Goal: Task Accomplishment & Management: Complete application form

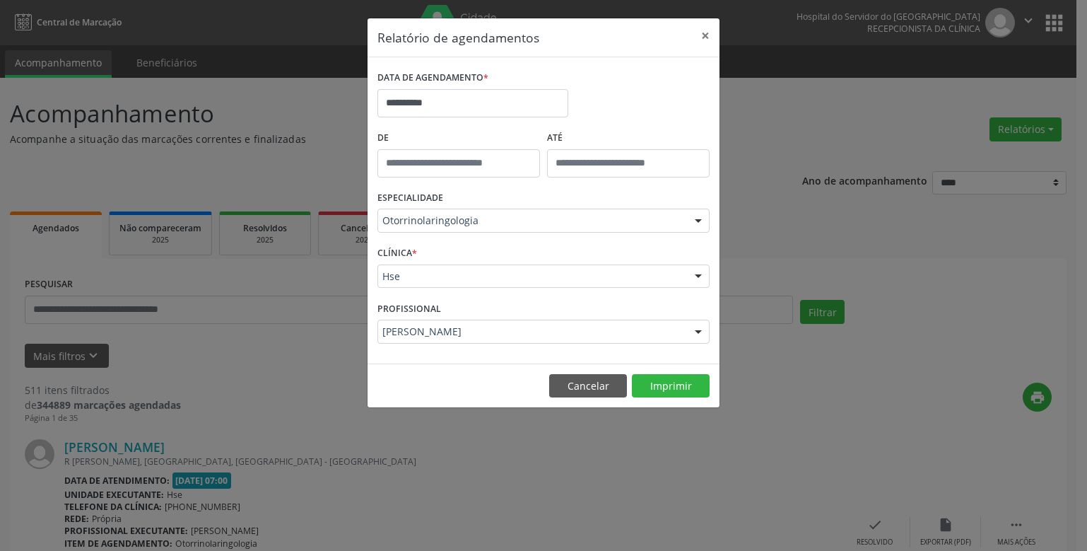
click at [483, 237] on div "ESPECIALIDADE Otorrinolaringologia Todas as especialidades Alergologia Angiolog…" at bounding box center [543, 214] width 339 height 55
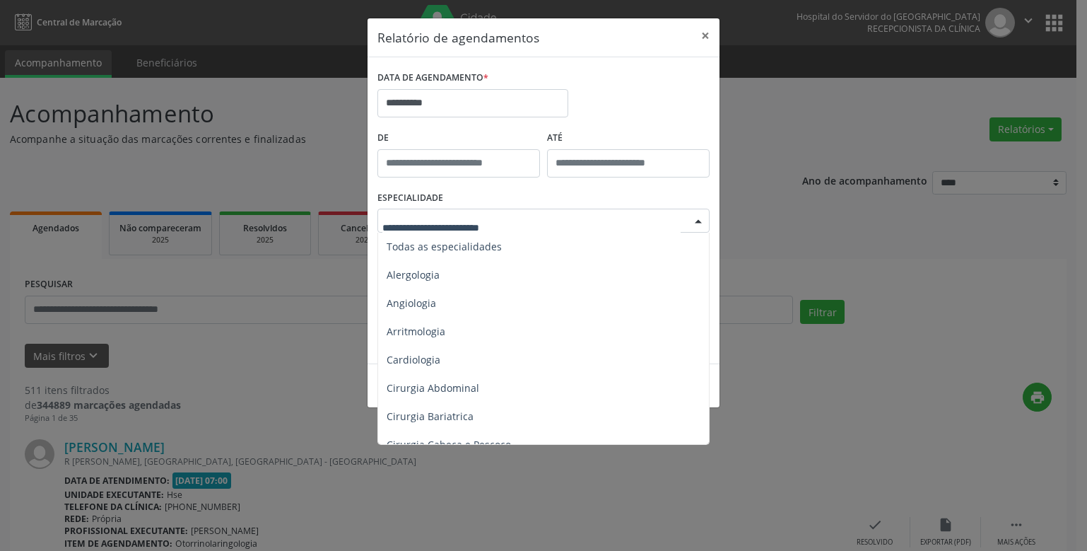
click at [495, 213] on div at bounding box center [543, 220] width 332 height 24
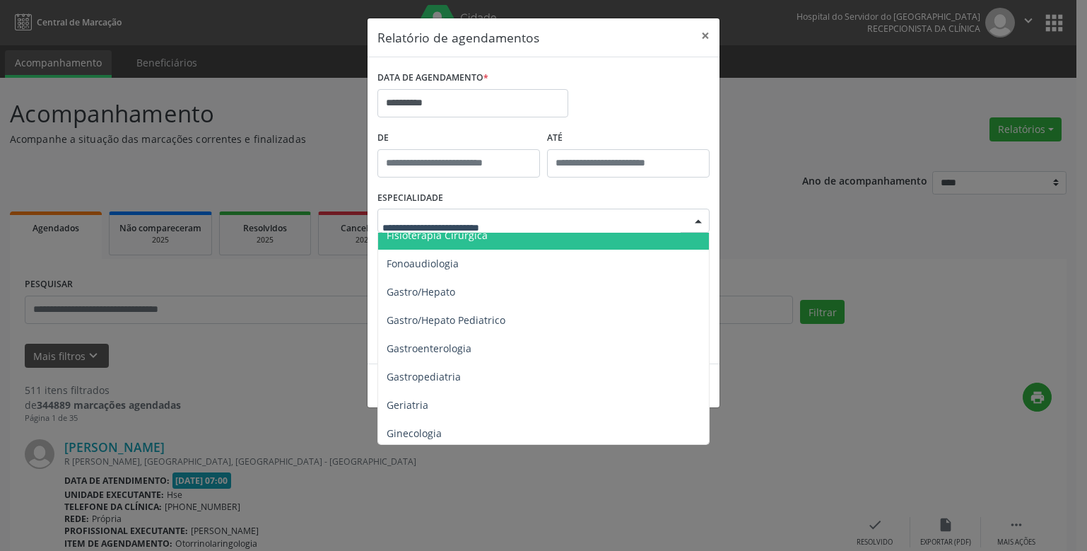
click at [438, 227] on input "text" at bounding box center [531, 227] width 298 height 28
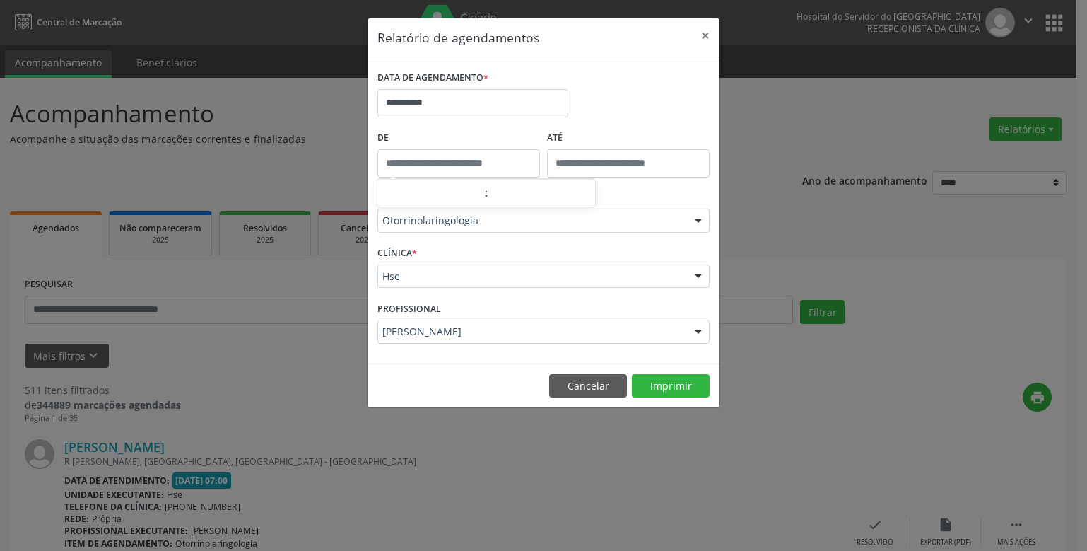
type input "*****"
click at [443, 167] on input "*****" at bounding box center [458, 163] width 163 height 28
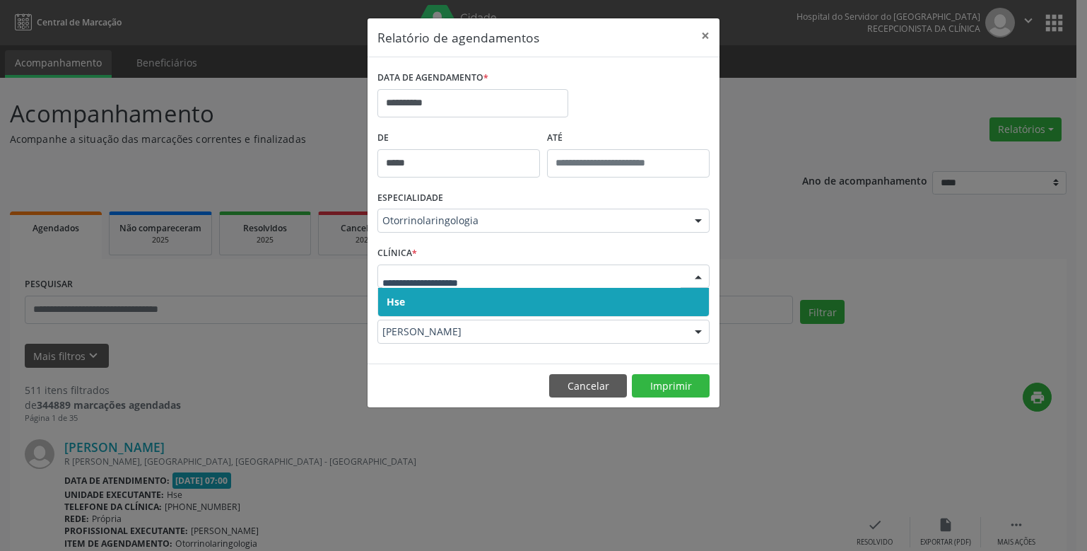
drag, startPoint x: 447, startPoint y: 300, endPoint x: 448, endPoint y: 284, distance: 15.6
click at [447, 298] on span "Hse" at bounding box center [543, 302] width 331 height 28
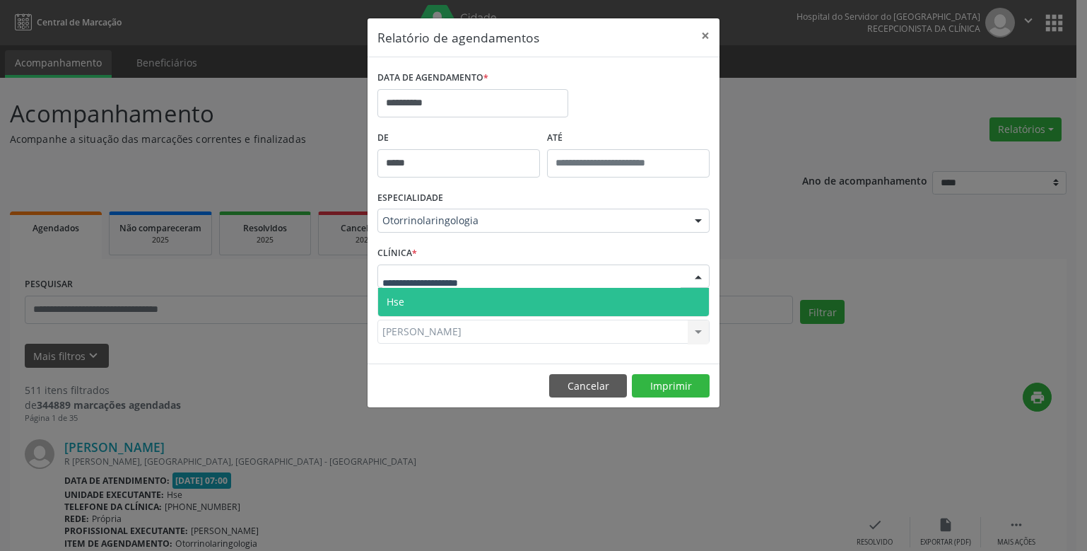
click at [451, 268] on div at bounding box center [543, 276] width 332 height 24
click at [452, 300] on span "Hse" at bounding box center [543, 302] width 331 height 28
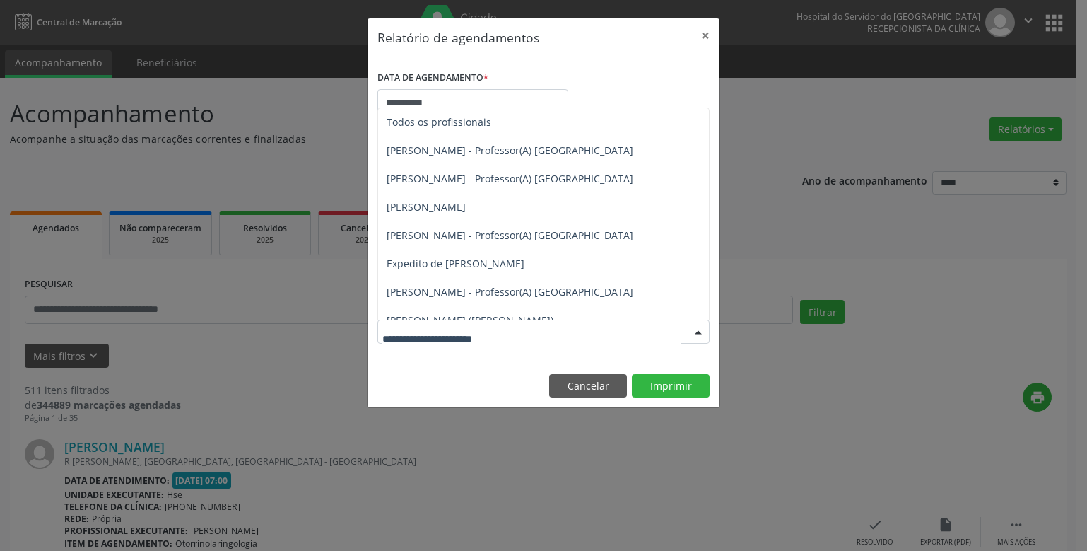
click at [695, 331] on div at bounding box center [698, 332] width 21 height 24
click at [467, 341] on span "[PERSON_NAME]" at bounding box center [427, 347] width 81 height 13
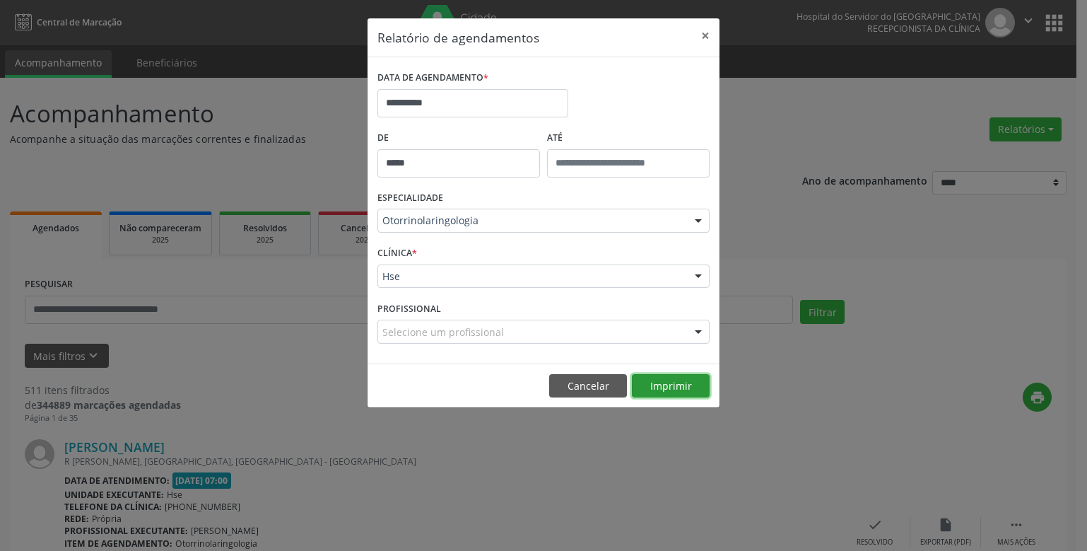
click at [664, 384] on button "Imprimir" at bounding box center [671, 386] width 78 height 24
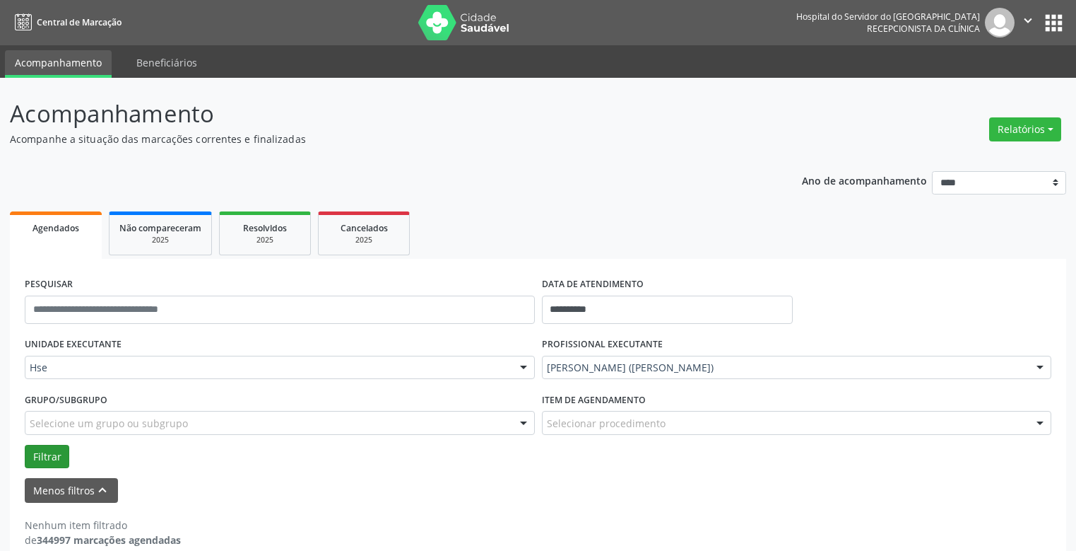
scroll to position [21, 0]
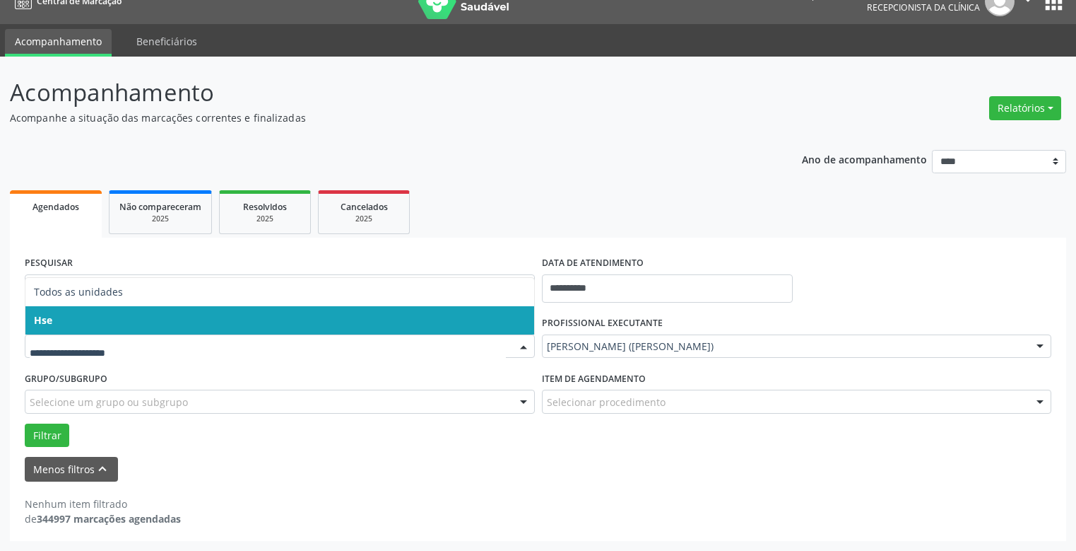
click at [76, 355] on div at bounding box center [280, 346] width 510 height 24
click at [112, 360] on input "text" at bounding box center [268, 353] width 476 height 28
drag, startPoint x: 112, startPoint y: 346, endPoint x: 109, endPoint y: 368, distance: 22.2
click at [114, 356] on input "text" at bounding box center [268, 353] width 476 height 28
click at [101, 371] on label "Grupo/Subgrupo" at bounding box center [66, 379] width 83 height 22
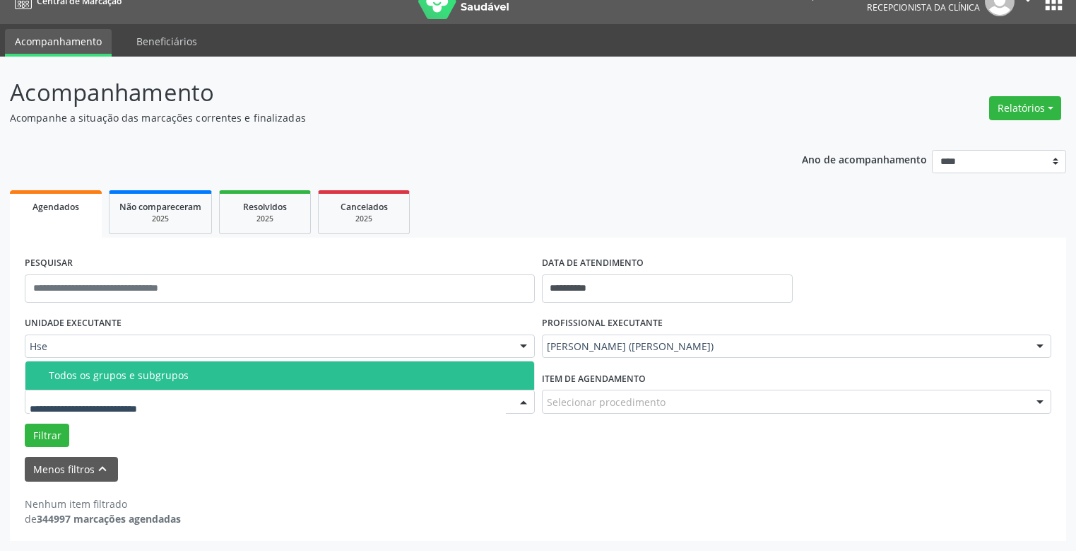
drag, startPoint x: 102, startPoint y: 389, endPoint x: 129, endPoint y: 353, distance: 45.0
click at [109, 389] on div "Todos os grupos e subgrupos Nenhum resultado encontrado para: " " Nenhuma opção…" at bounding box center [280, 401] width 510 height 24
click at [141, 406] on input "text" at bounding box center [268, 408] width 476 height 28
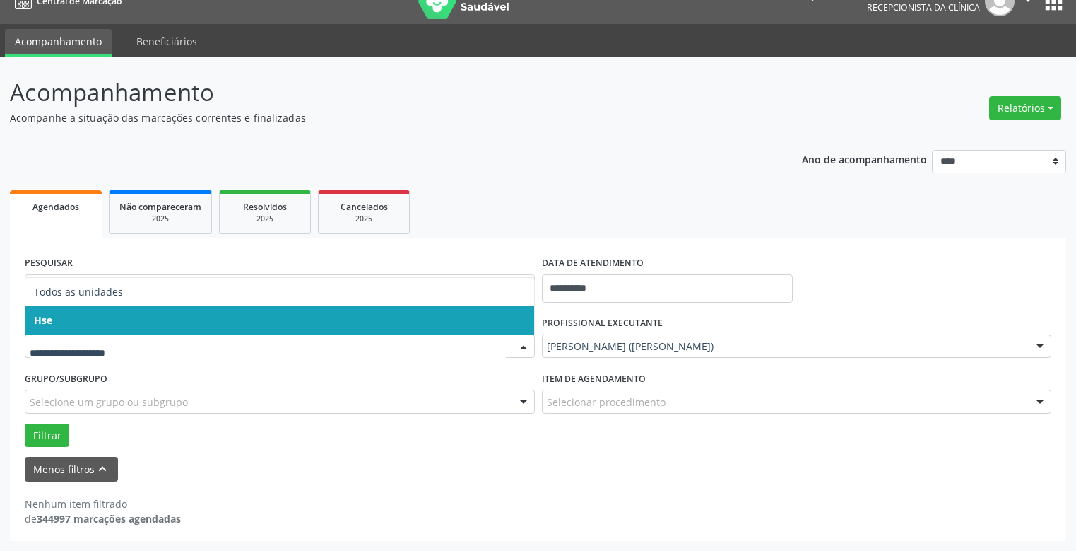
click at [161, 324] on span "Hse" at bounding box center [279, 320] width 509 height 28
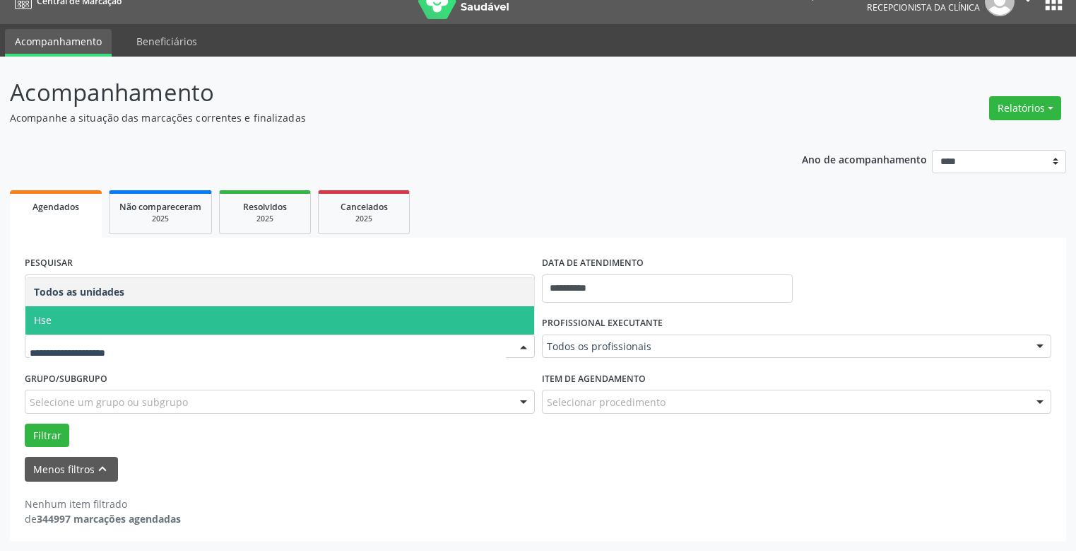
click at [158, 337] on div at bounding box center [280, 346] width 510 height 24
click at [167, 317] on span "Hse" at bounding box center [279, 320] width 509 height 28
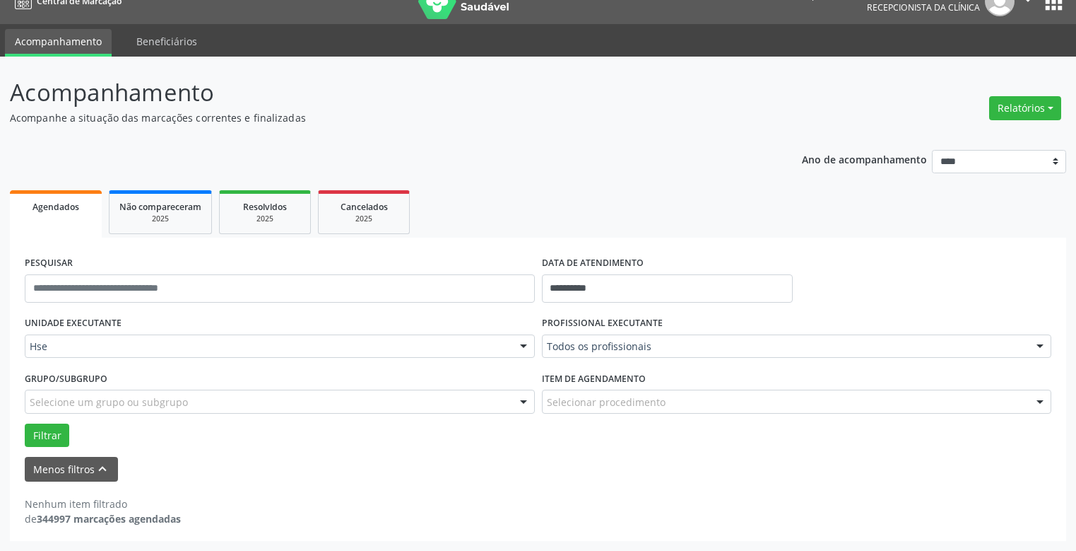
drag, startPoint x: 555, startPoint y: 305, endPoint x: 587, endPoint y: 305, distance: 32.5
click at [572, 305] on div "**********" at bounding box center [668, 282] width 259 height 60
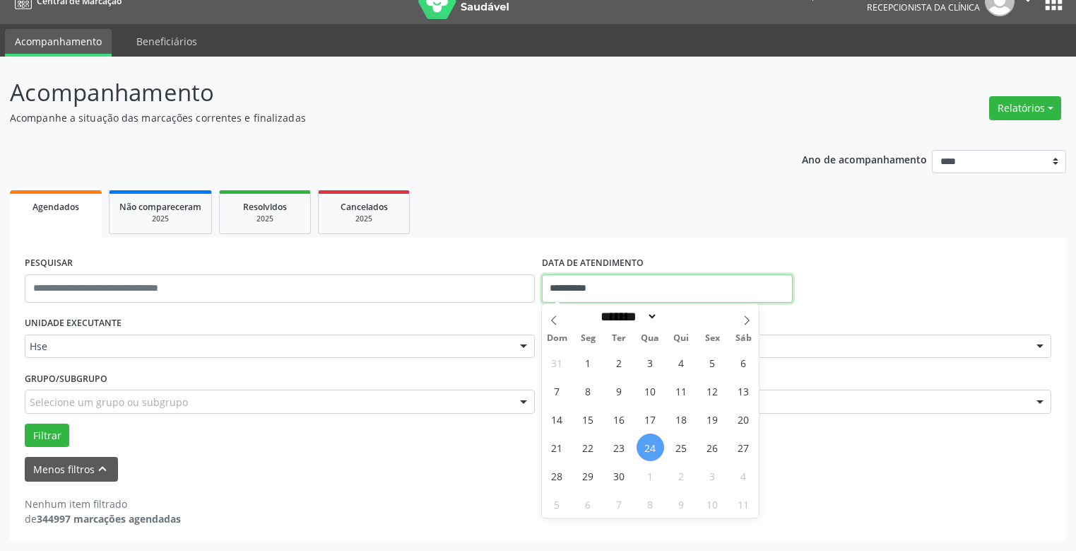
click at [763, 274] on input "**********" at bounding box center [668, 288] width 252 height 28
click at [648, 445] on span "24" at bounding box center [651, 447] width 28 height 28
type input "**********"
click at [648, 445] on span "24" at bounding box center [651, 447] width 28 height 28
click at [631, 291] on input "**********" at bounding box center [668, 288] width 252 height 28
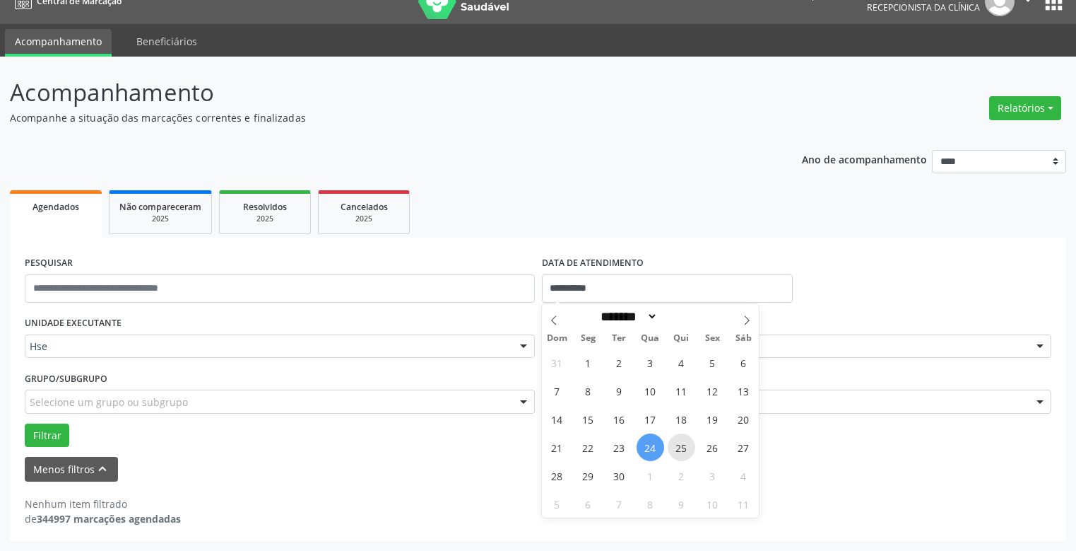
click at [683, 448] on span "25" at bounding box center [682, 447] width 28 height 28
type input "**********"
click at [683, 447] on span "25" at bounding box center [682, 447] width 28 height 28
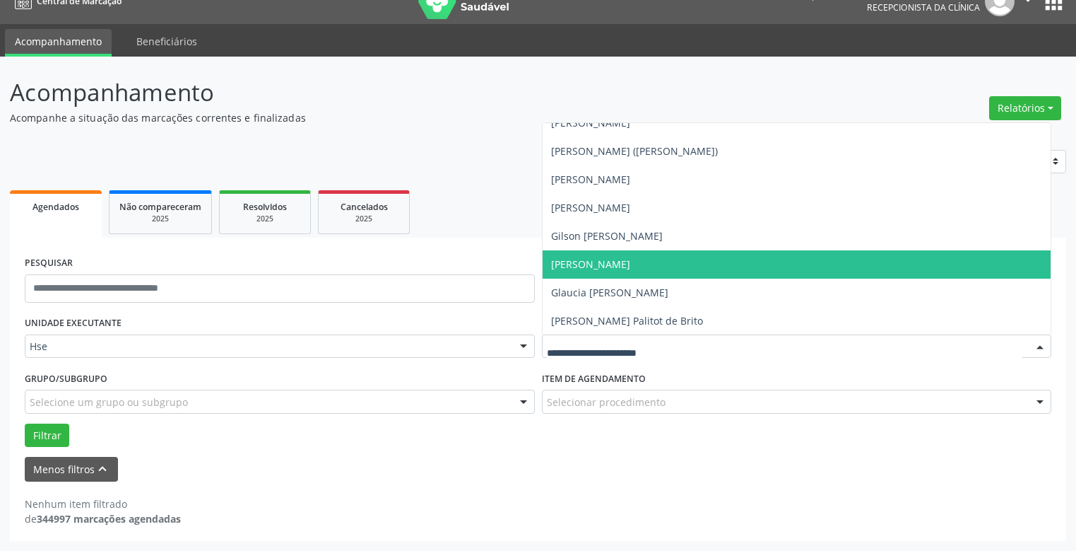
scroll to position [3675, 0]
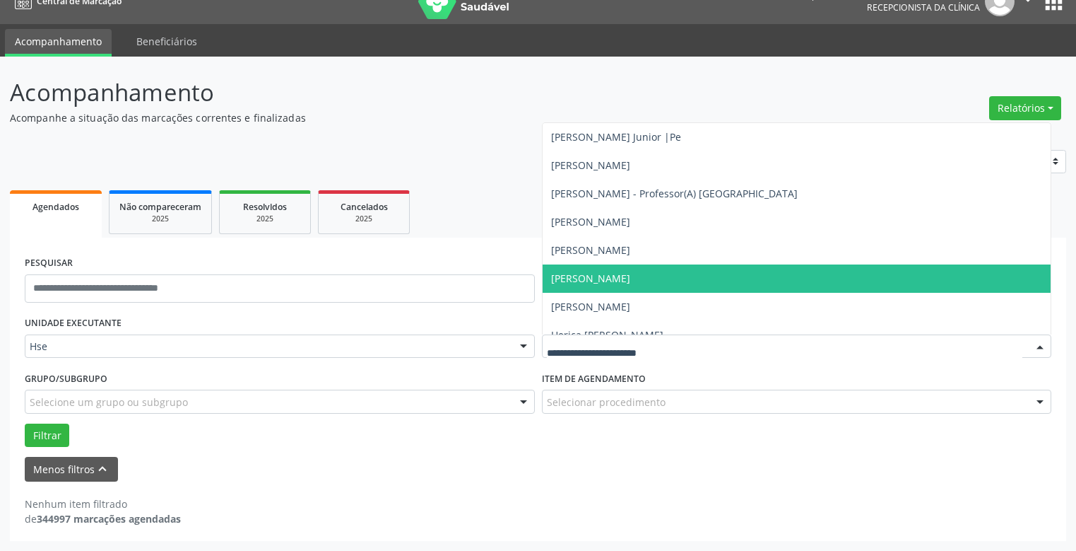
click at [590, 280] on span "[PERSON_NAME]" at bounding box center [590, 277] width 79 height 13
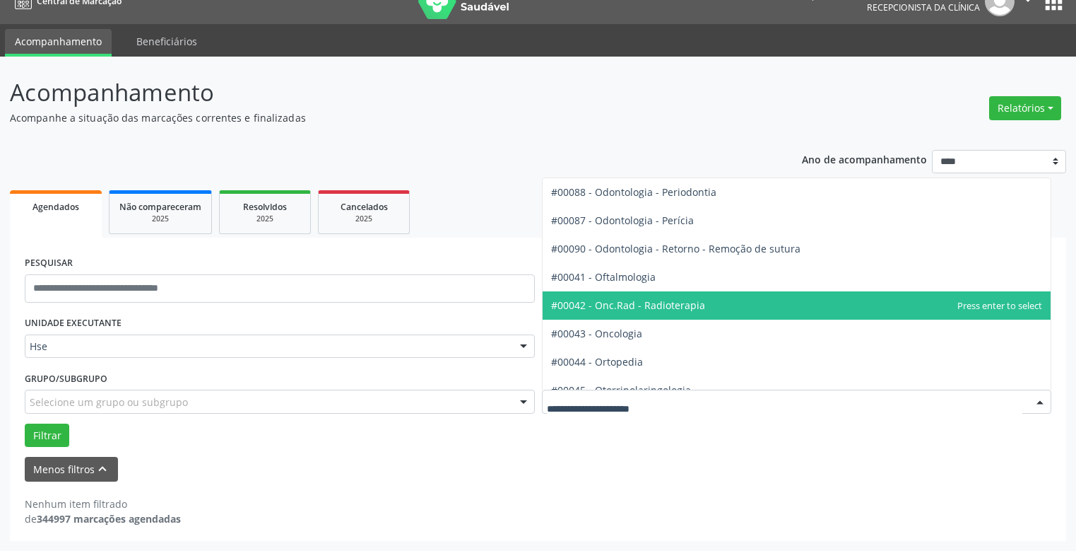
scroll to position [1908, 0]
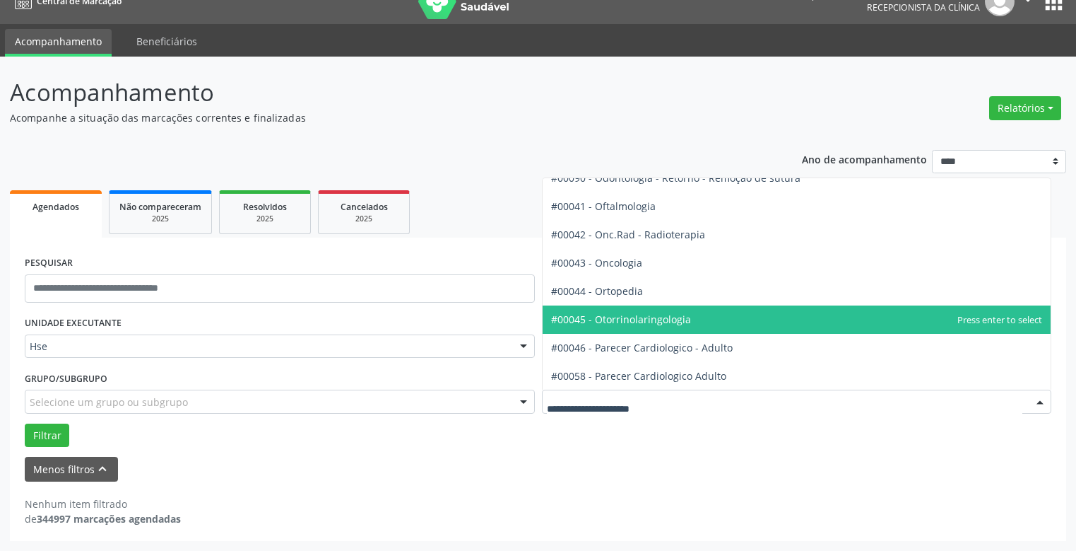
click at [623, 319] on span "#00045 - Otorrinolaringologia" at bounding box center [621, 318] width 140 height 13
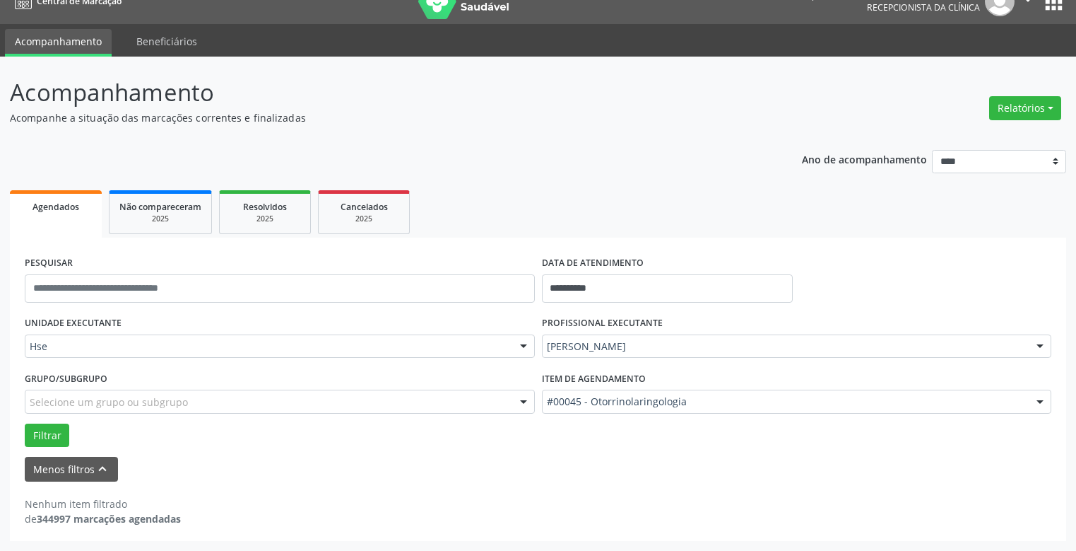
click at [623, 319] on div "UNIDADE EXECUTANTE Hse Todos as unidades Hse Nenhum resultado encontrado para: …" at bounding box center [538, 379] width 1034 height 134
click at [42, 431] on button "Filtrar" at bounding box center [47, 435] width 45 height 24
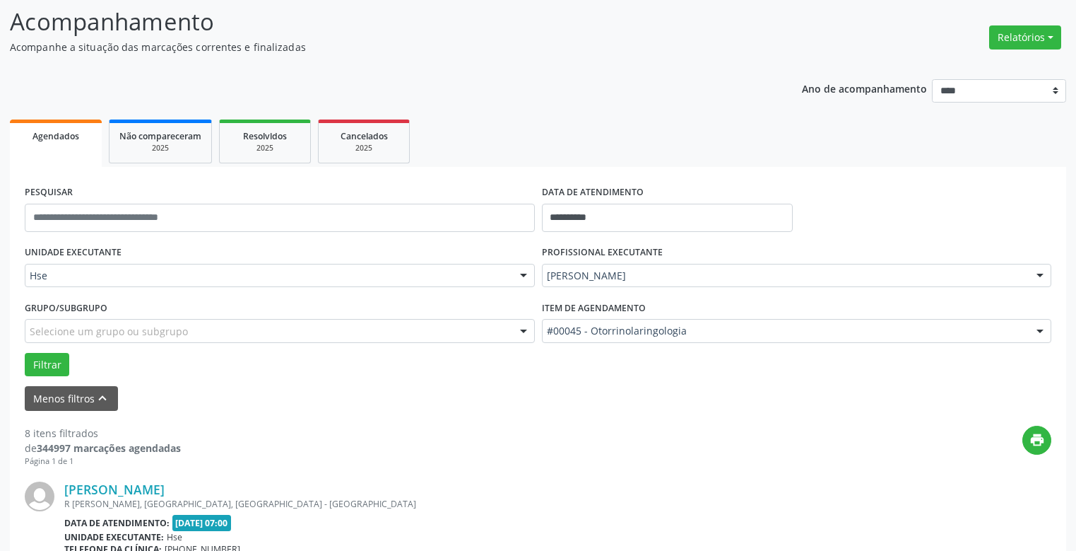
scroll to position [375, 0]
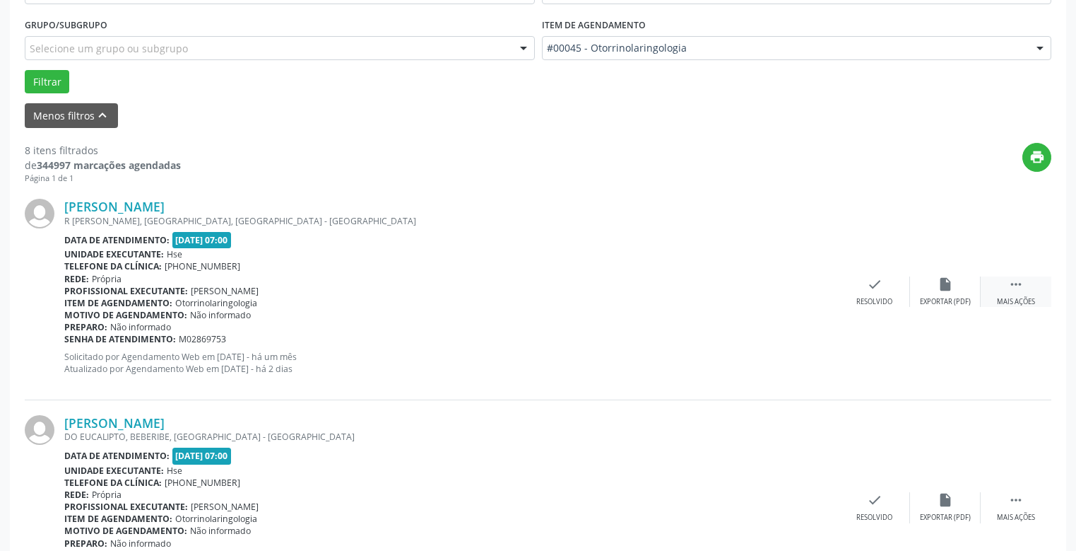
click at [1015, 283] on icon "" at bounding box center [1017, 284] width 16 height 16
click at [944, 286] on icon "alarm_off" at bounding box center [946, 284] width 16 height 16
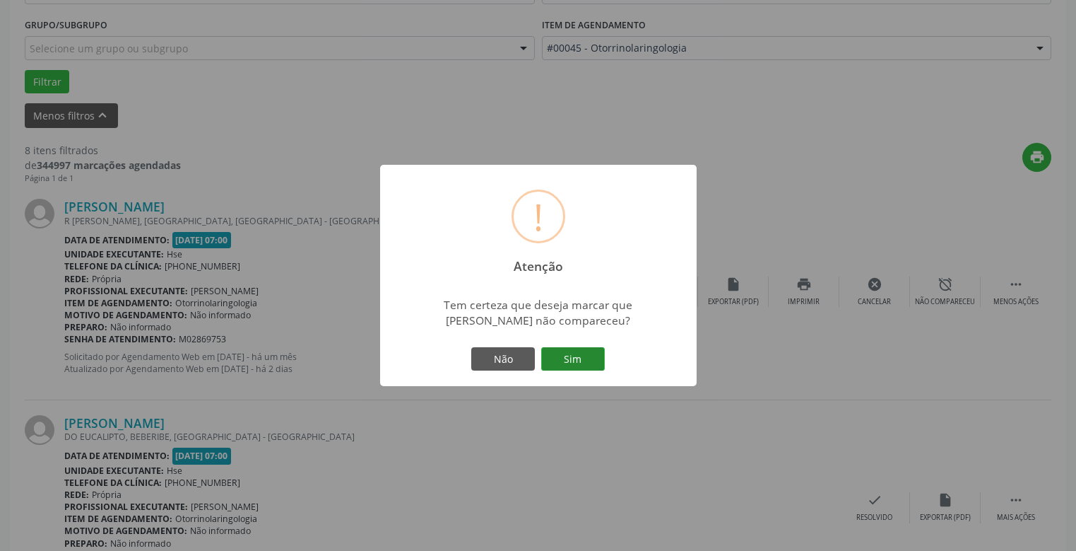
click at [575, 358] on button "Sim" at bounding box center [573, 359] width 64 height 24
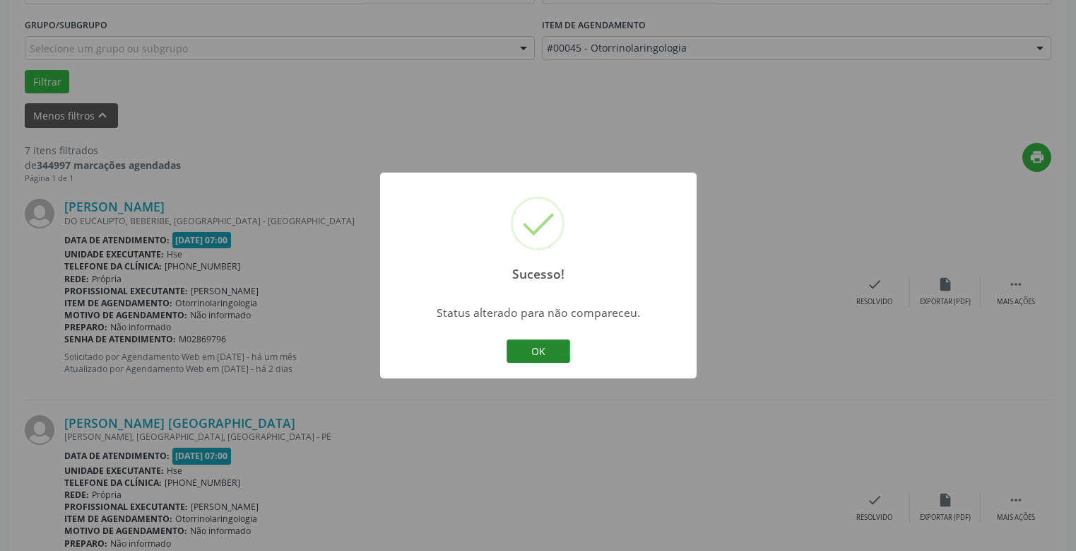
click at [542, 350] on button "OK" at bounding box center [539, 351] width 64 height 24
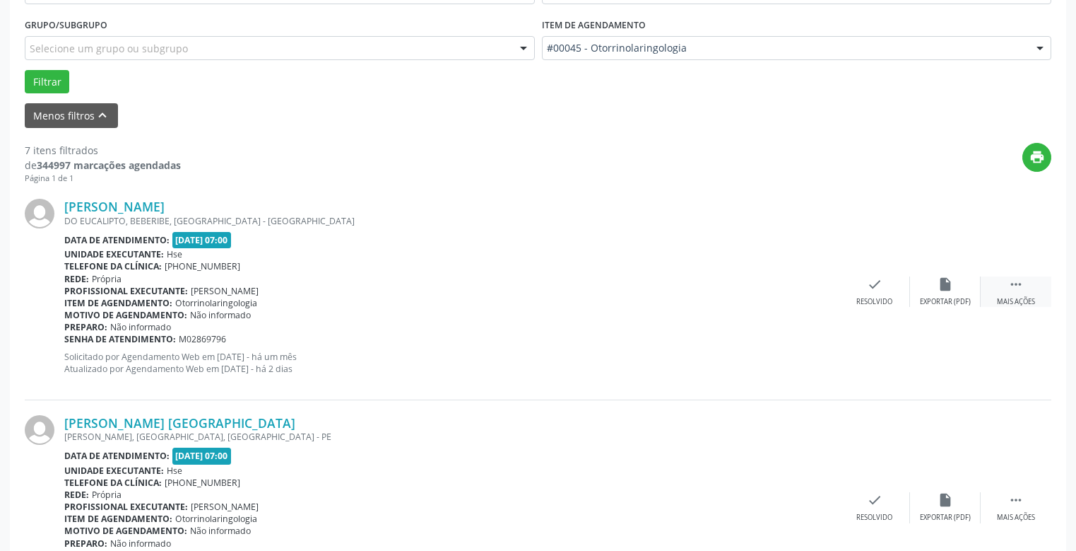
click at [1014, 281] on icon "" at bounding box center [1017, 284] width 16 height 16
click at [942, 283] on icon "alarm_off" at bounding box center [946, 284] width 16 height 16
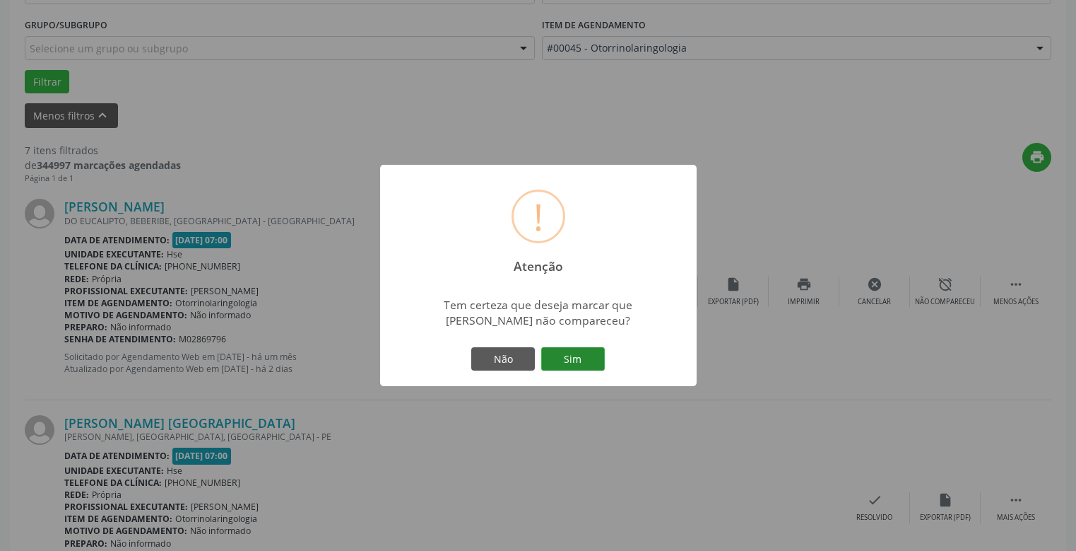
click at [569, 357] on button "Sim" at bounding box center [573, 359] width 64 height 24
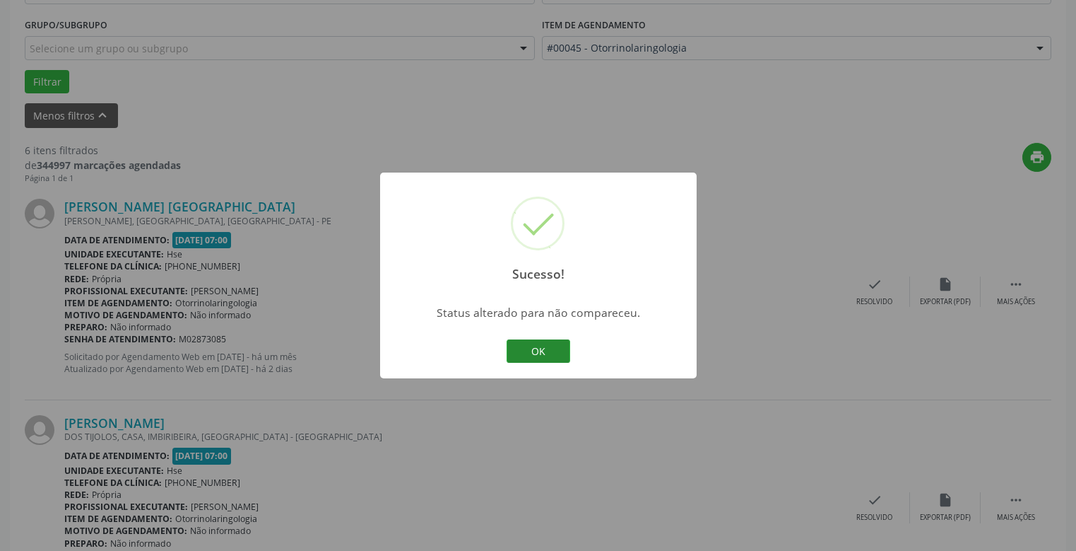
click at [539, 343] on button "OK" at bounding box center [539, 351] width 64 height 24
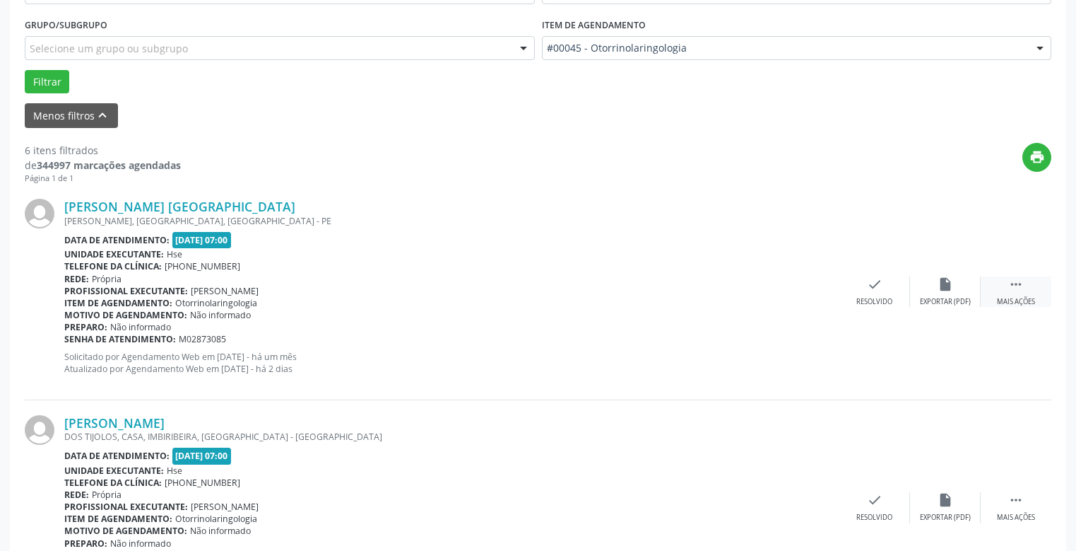
click at [1020, 283] on icon "" at bounding box center [1017, 284] width 16 height 16
click at [947, 281] on icon "alarm_off" at bounding box center [946, 284] width 16 height 16
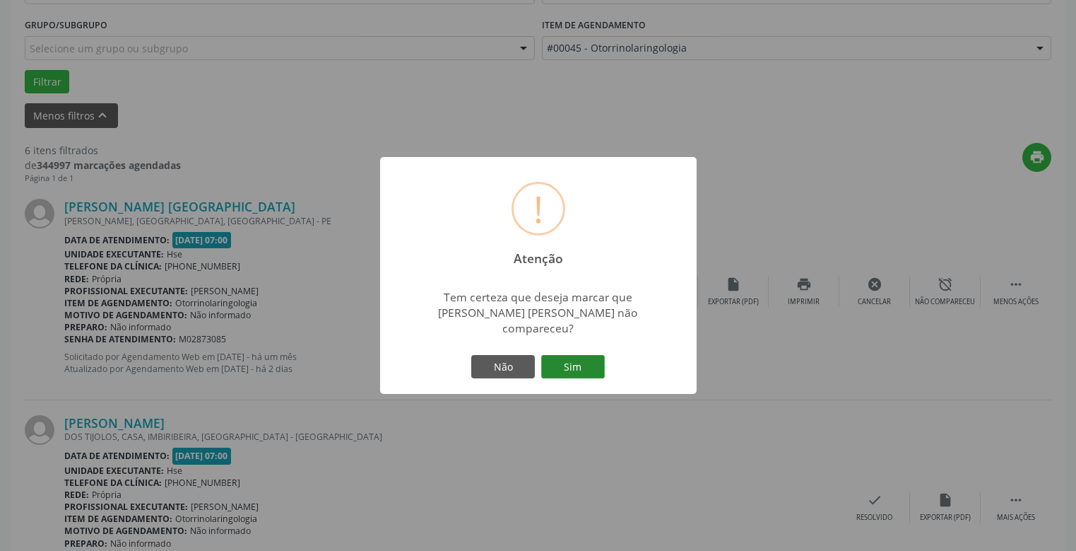
click at [571, 355] on button "Sim" at bounding box center [573, 367] width 64 height 24
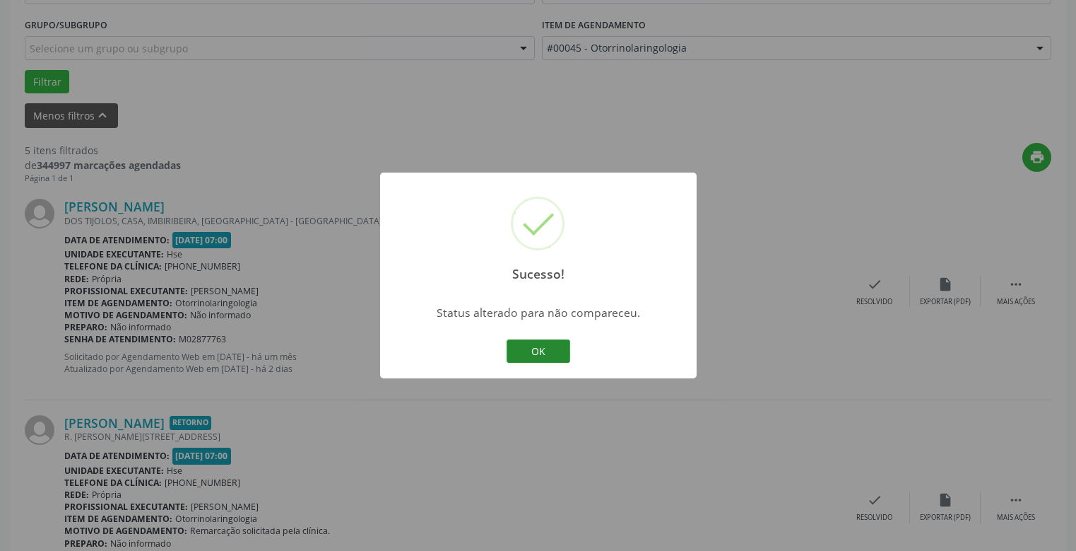
click at [541, 351] on button "OK" at bounding box center [539, 351] width 64 height 24
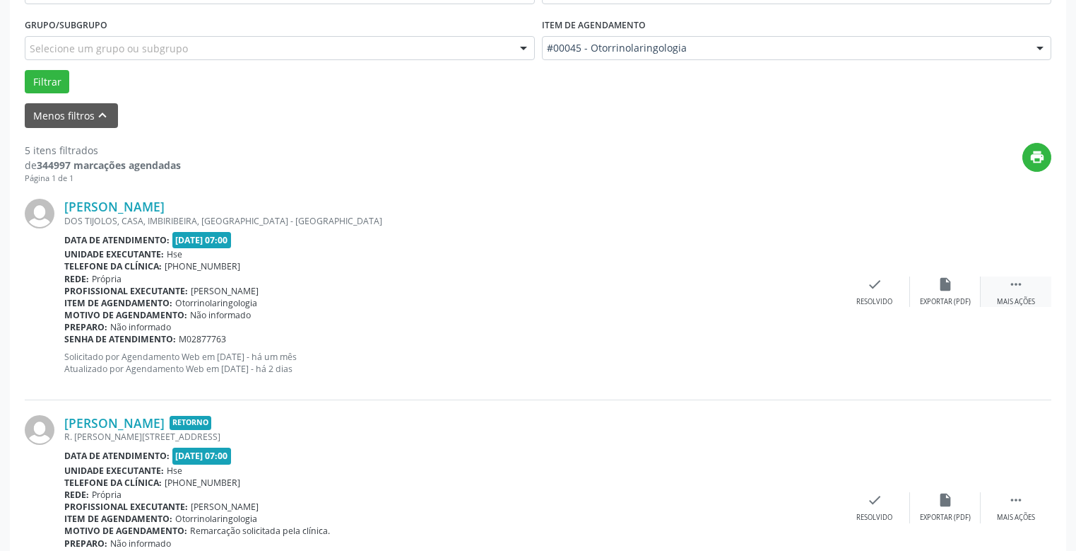
click at [1015, 282] on icon "" at bounding box center [1017, 284] width 16 height 16
click at [944, 284] on icon "alarm_off" at bounding box center [946, 284] width 16 height 16
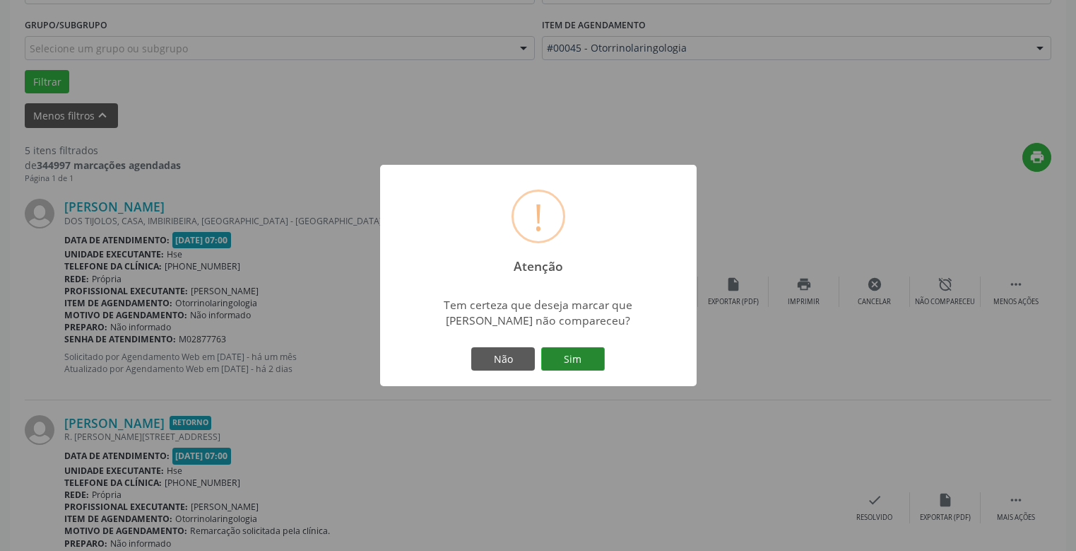
click at [570, 357] on button "Sim" at bounding box center [573, 359] width 64 height 24
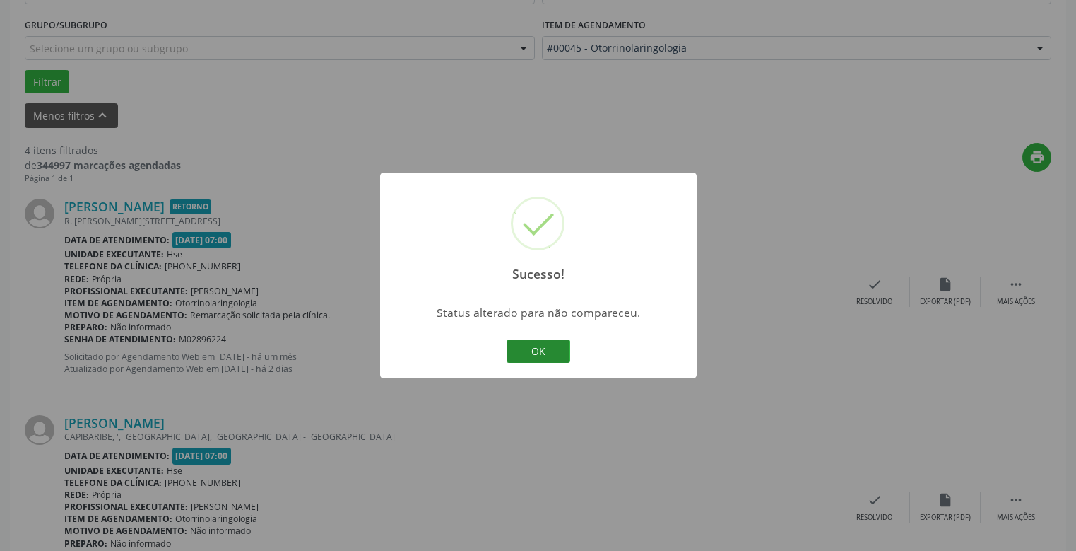
click at [541, 350] on button "OK" at bounding box center [539, 351] width 64 height 24
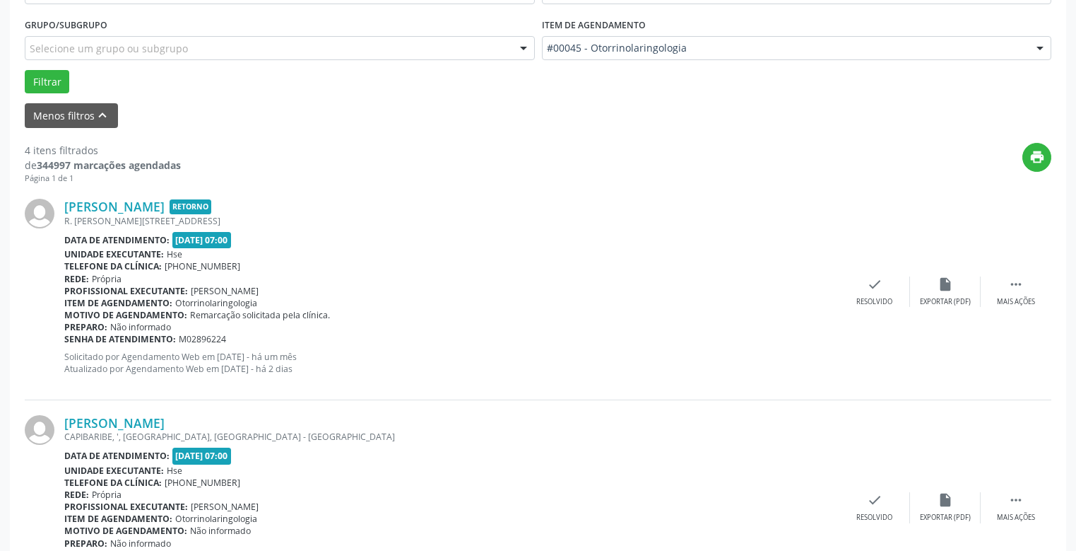
scroll to position [304, 0]
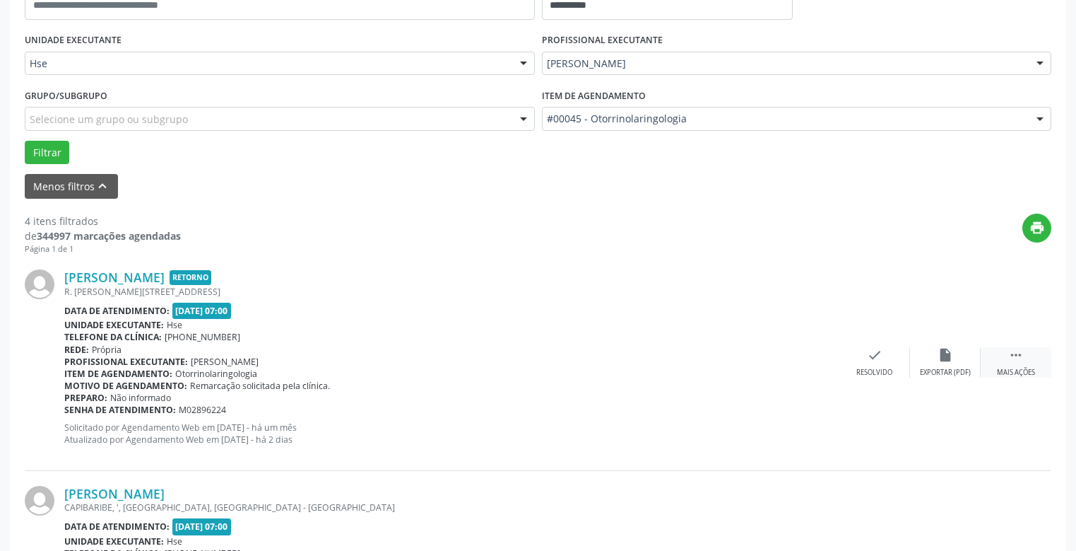
click at [1023, 356] on icon "" at bounding box center [1017, 355] width 16 height 16
click at [941, 353] on icon "alarm_off" at bounding box center [946, 355] width 16 height 16
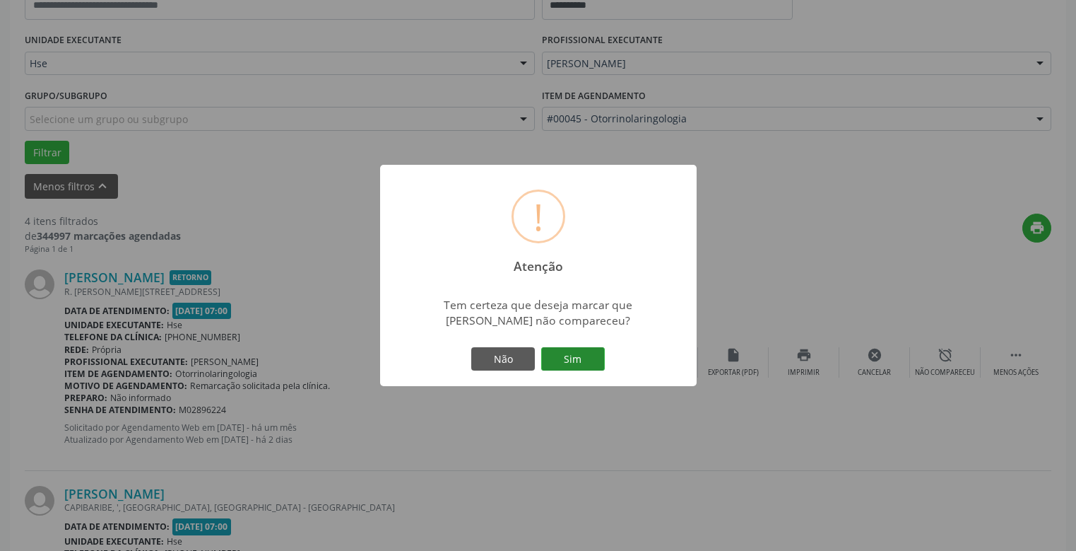
click at [565, 356] on button "Sim" at bounding box center [573, 359] width 64 height 24
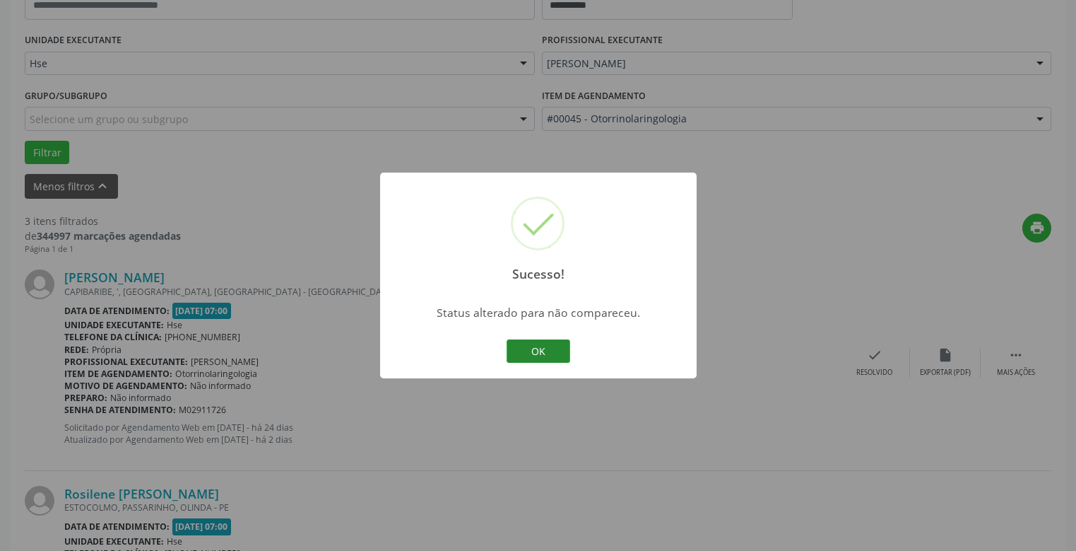
click at [529, 348] on button "OK" at bounding box center [539, 351] width 64 height 24
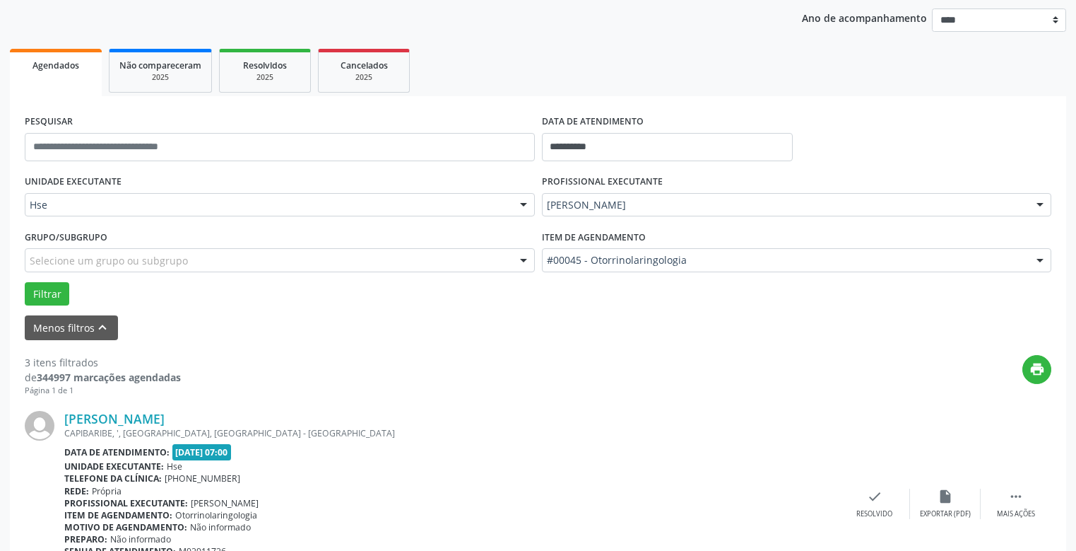
scroll to position [375, 0]
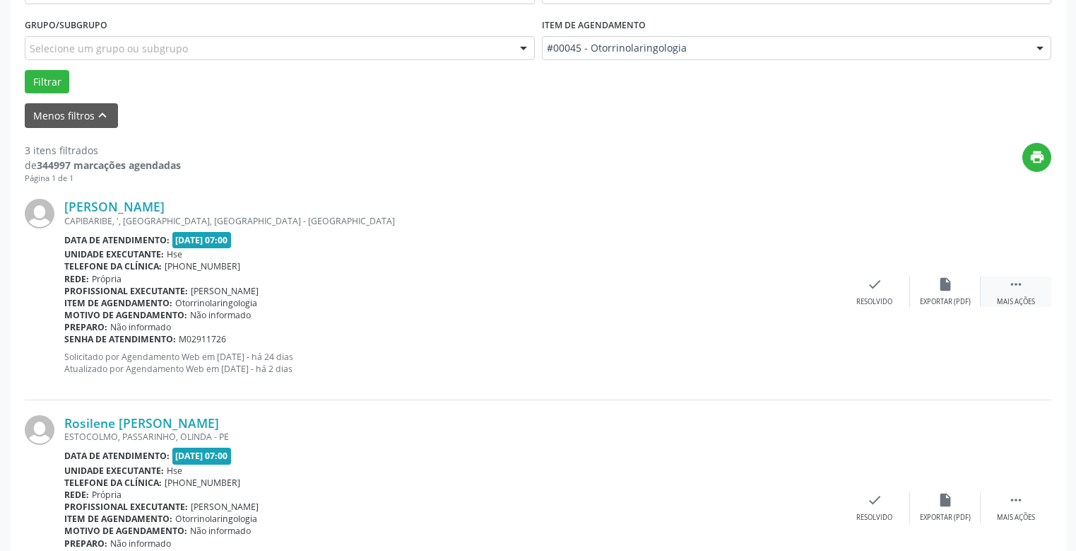
click at [1008, 284] on div " Mais ações" at bounding box center [1016, 291] width 71 height 30
click at [948, 283] on icon "alarm_off" at bounding box center [946, 284] width 16 height 16
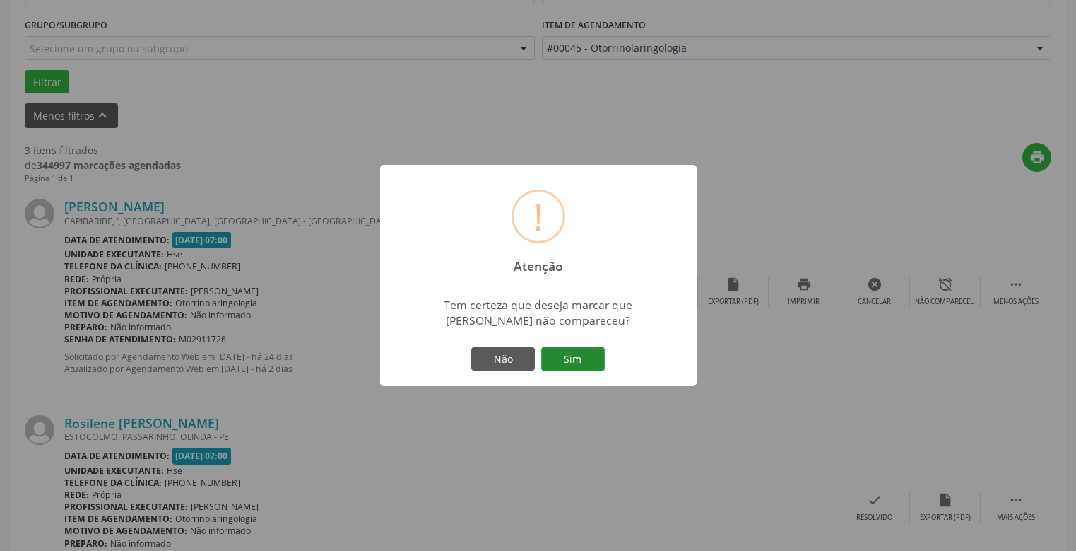
click at [574, 360] on button "Sim" at bounding box center [573, 359] width 64 height 24
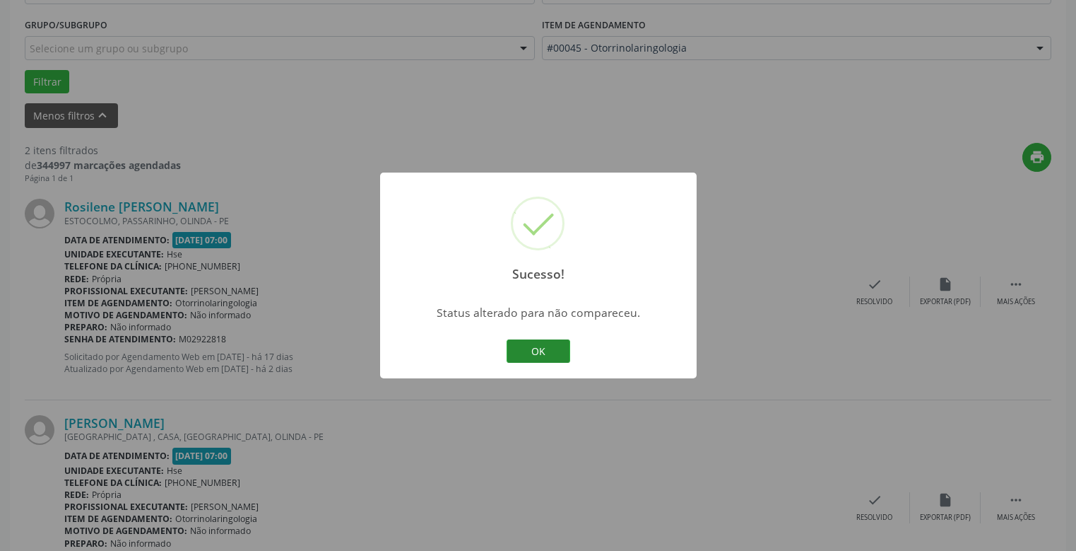
click at [531, 350] on button "OK" at bounding box center [539, 351] width 64 height 24
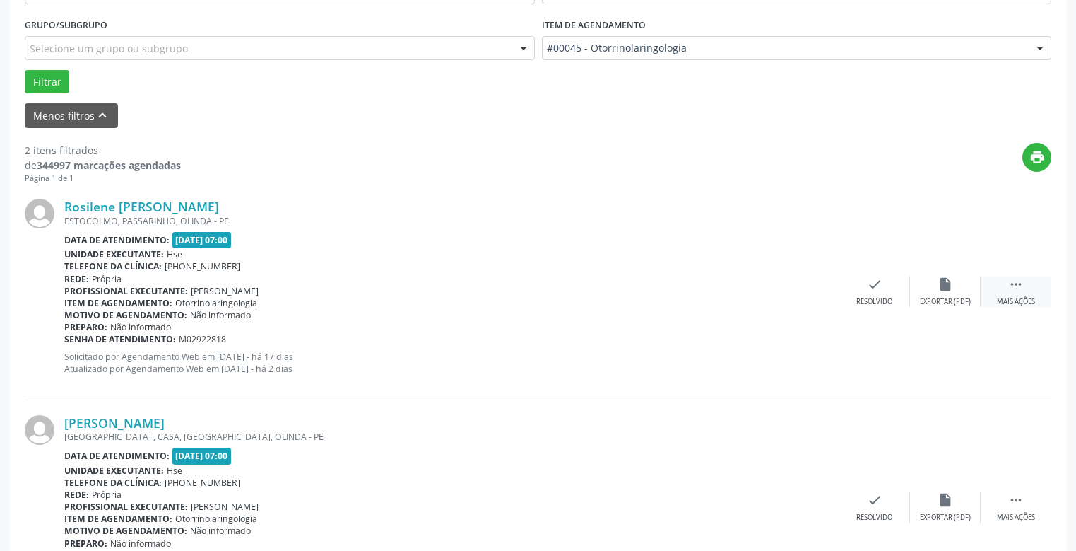
click at [1014, 282] on icon "" at bounding box center [1017, 284] width 16 height 16
click at [943, 286] on icon "alarm_off" at bounding box center [946, 284] width 16 height 16
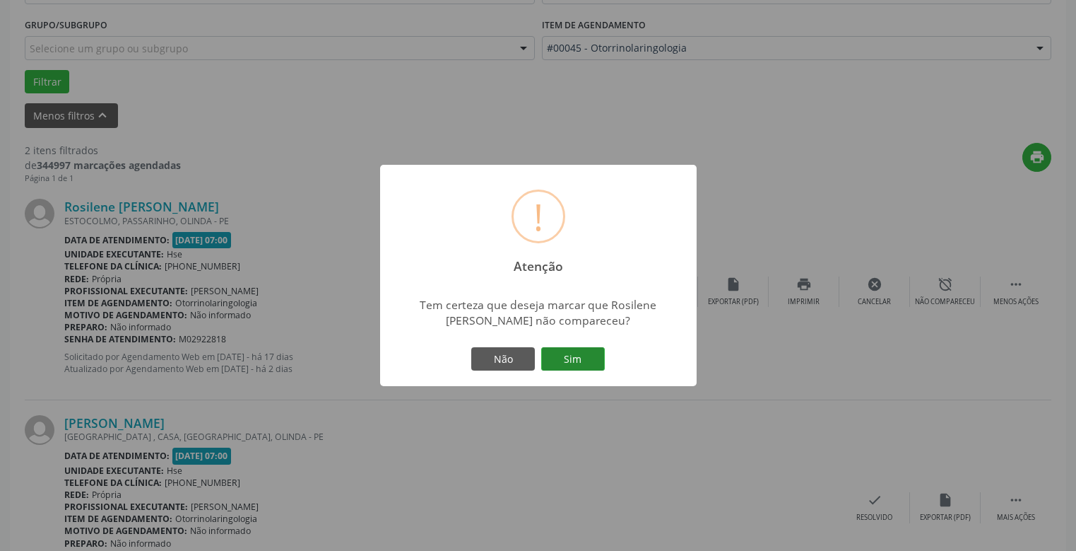
click at [576, 358] on button "Sim" at bounding box center [573, 359] width 64 height 24
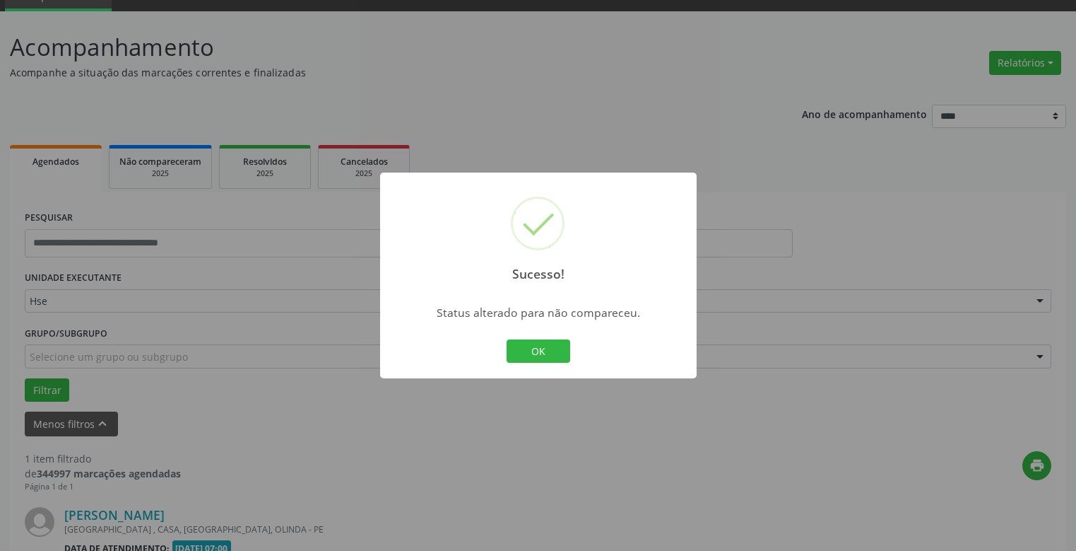
scroll to position [248, 0]
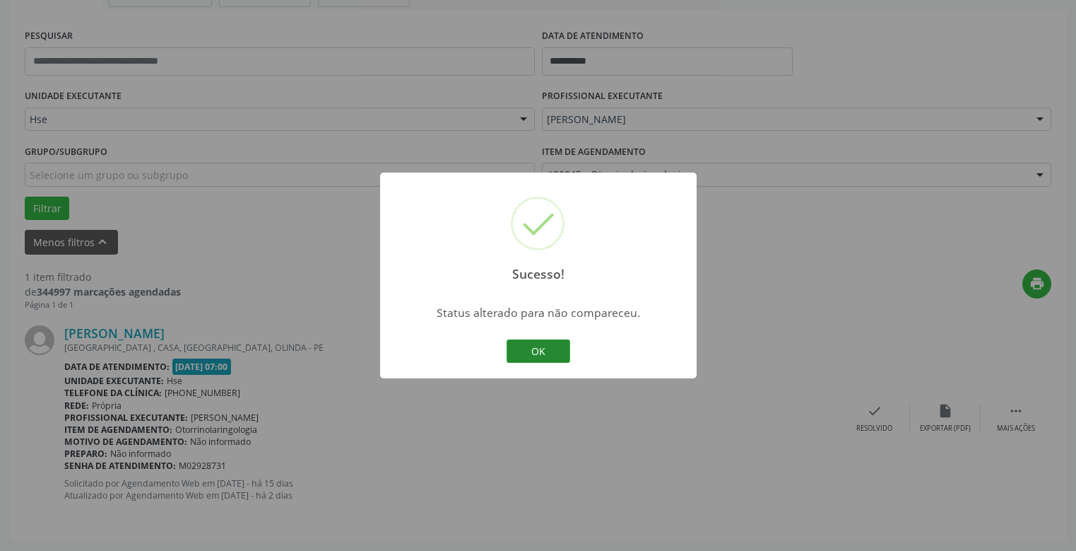
click at [540, 347] on button "OK" at bounding box center [539, 351] width 64 height 24
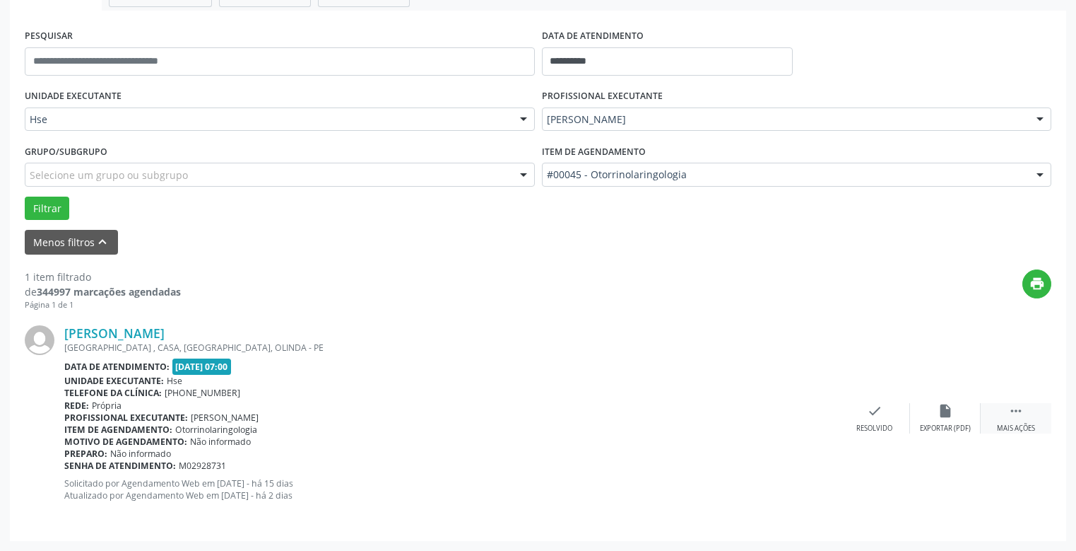
click at [1018, 408] on icon "" at bounding box center [1017, 411] width 16 height 16
click at [948, 411] on icon "alarm_off" at bounding box center [946, 411] width 16 height 16
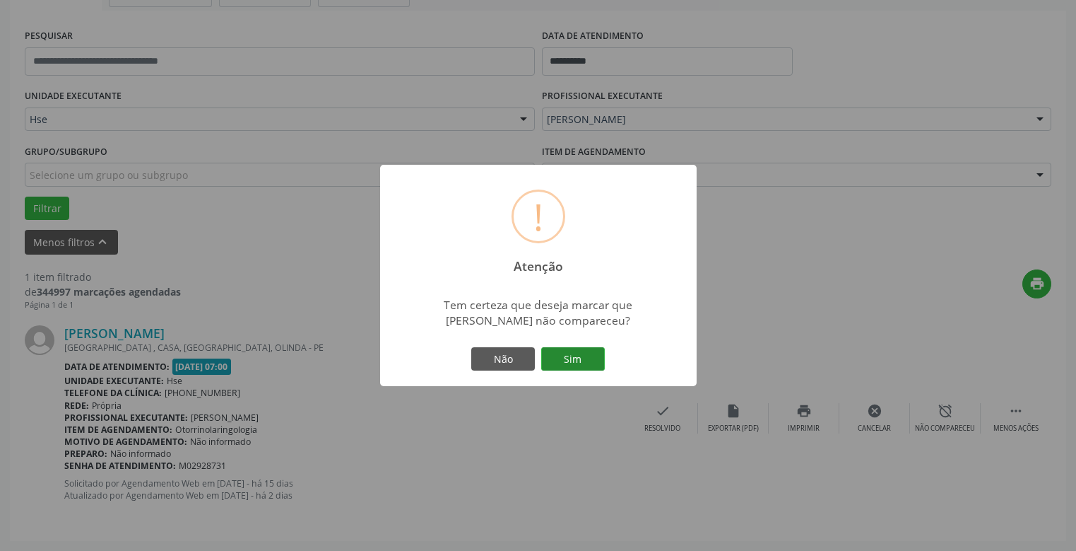
click at [569, 360] on button "Sim" at bounding box center [573, 359] width 64 height 24
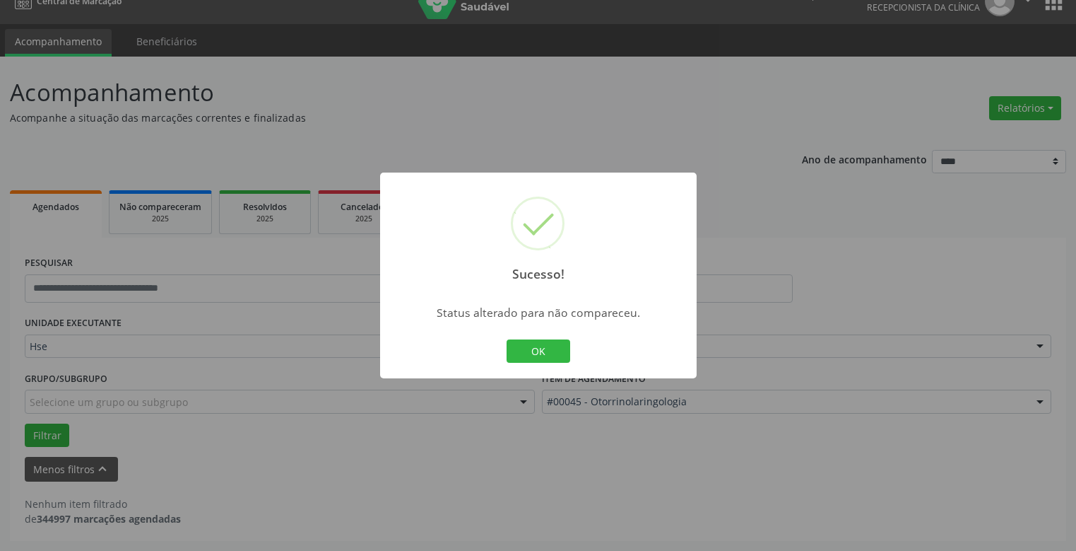
scroll to position [0, 0]
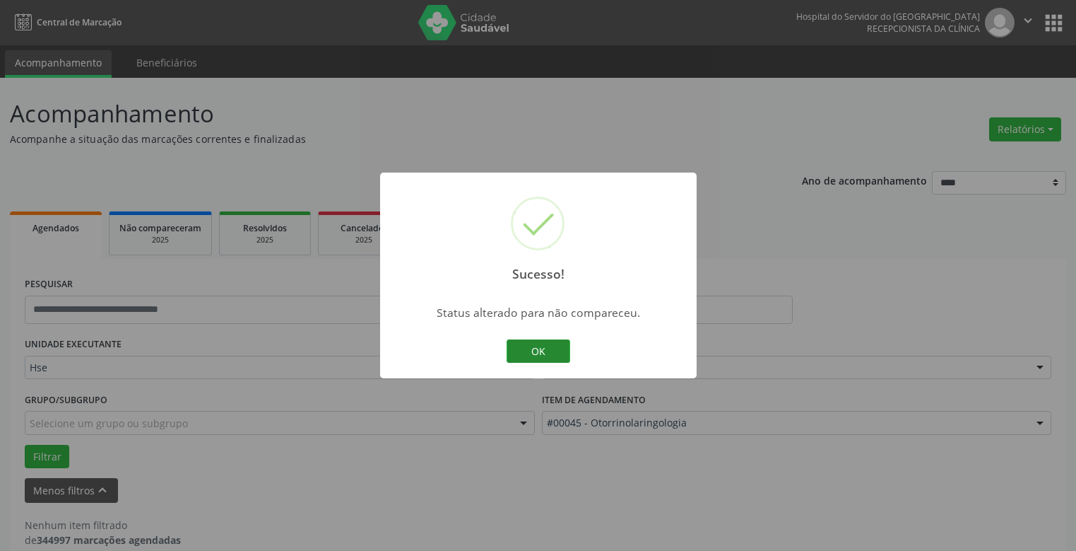
click at [540, 350] on button "OK" at bounding box center [539, 351] width 64 height 24
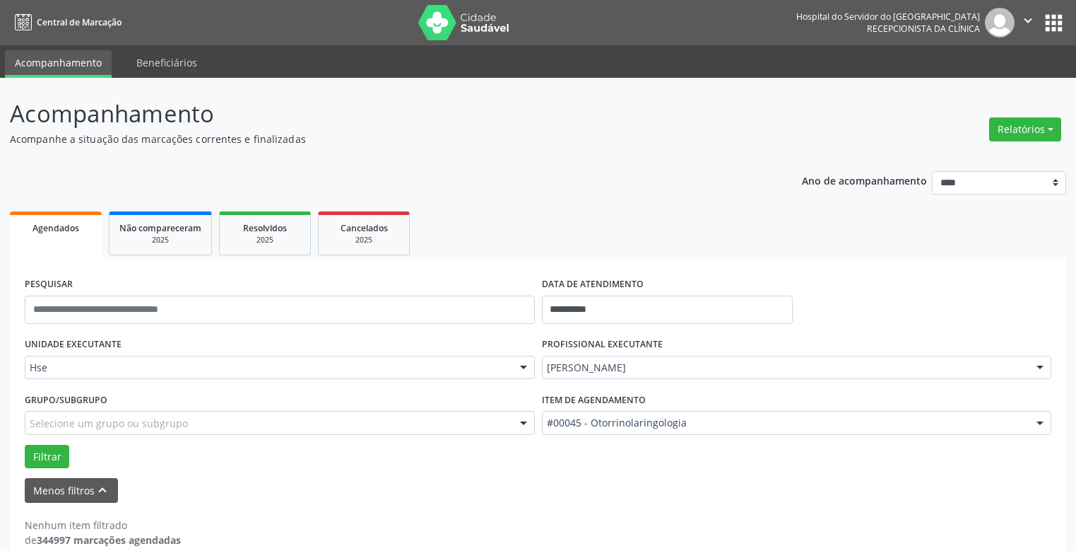
scroll to position [21, 0]
